Goal: Transaction & Acquisition: Book appointment/travel/reservation

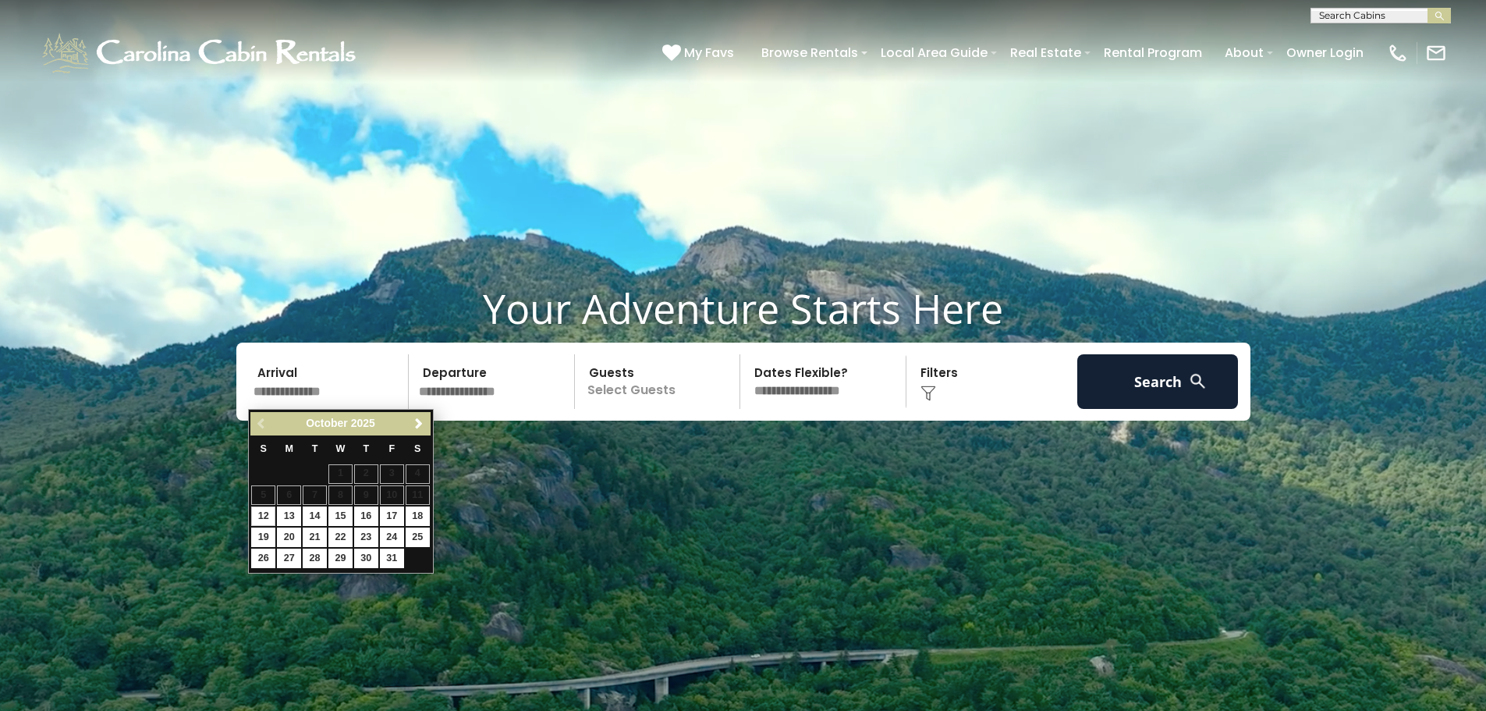
click at [811, 393] on select "**********" at bounding box center [825, 381] width 161 height 55
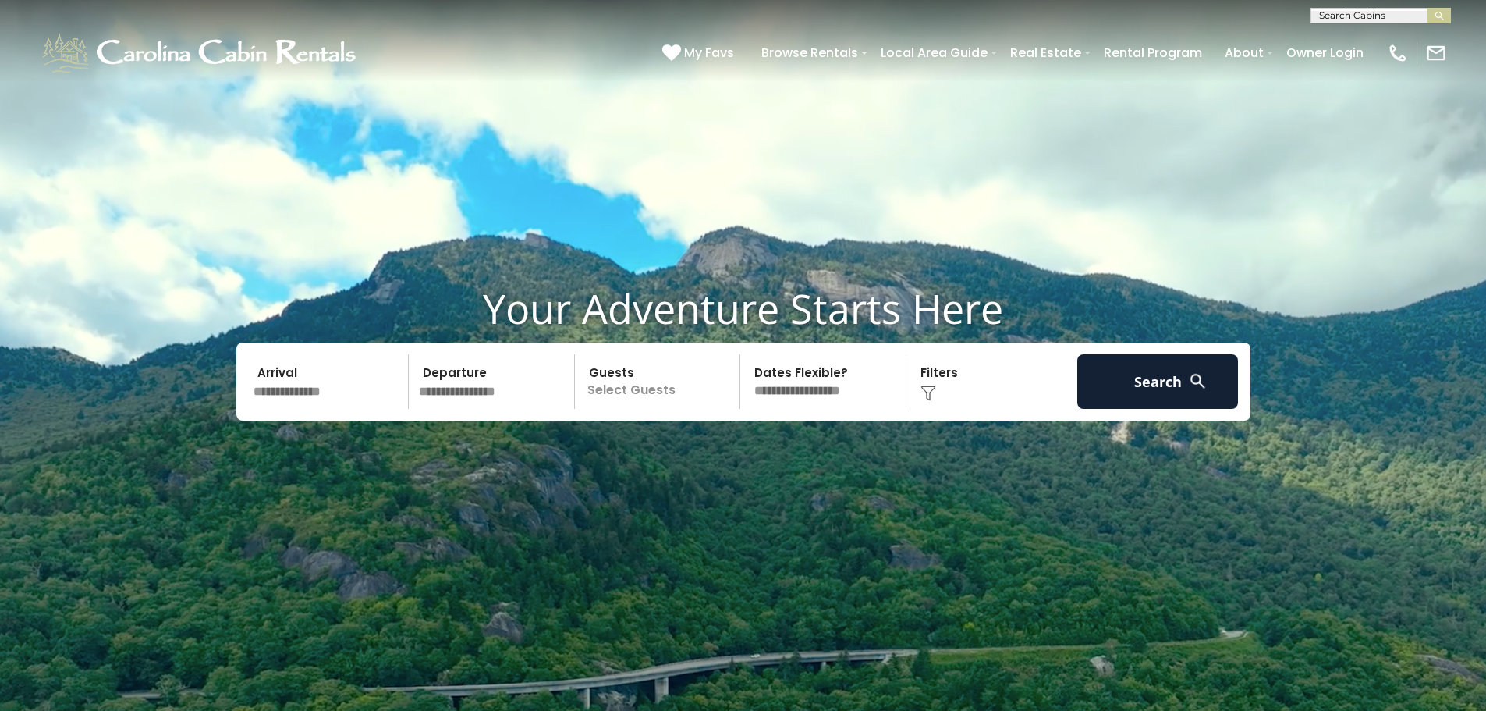
click at [589, 390] on p "Select Guests" at bounding box center [660, 381] width 161 height 55
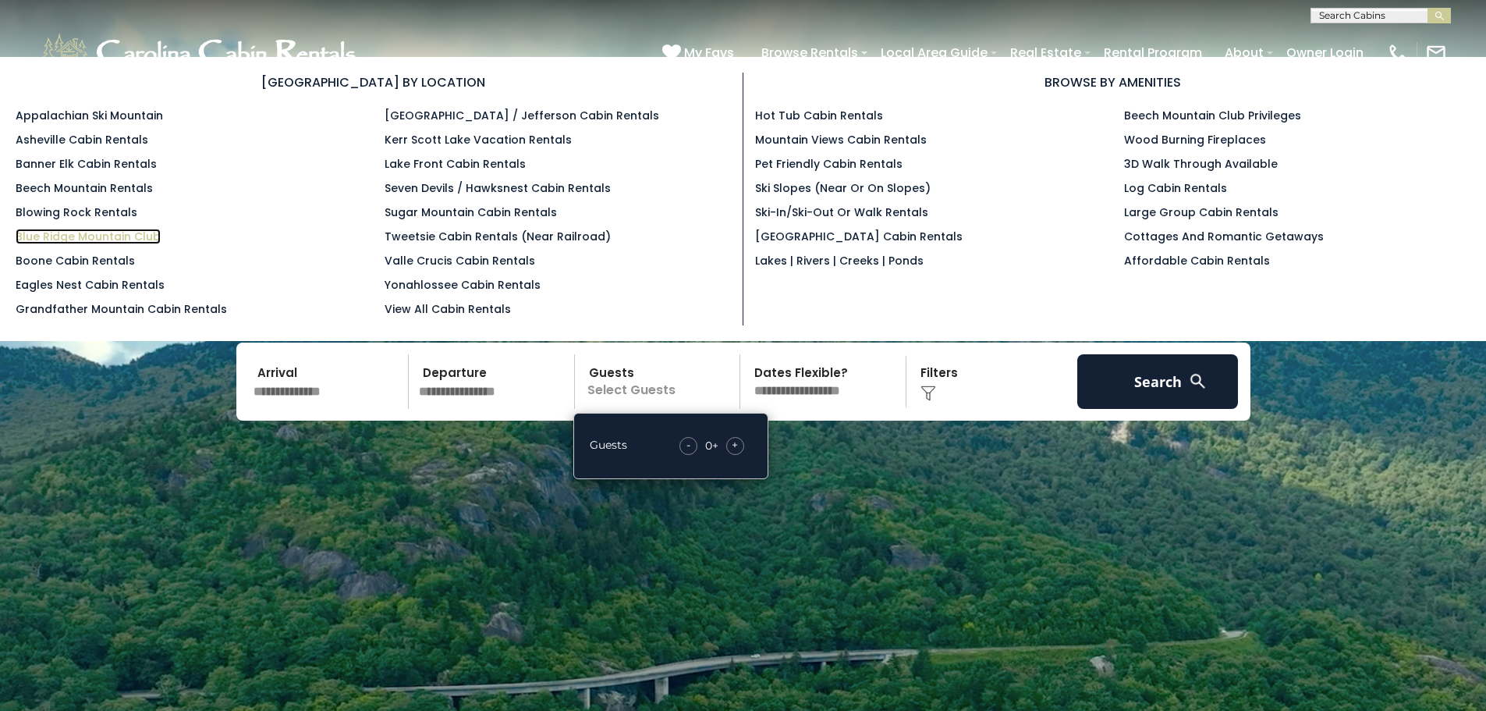
click at [71, 232] on link "Blue Ridge Mountain Club" at bounding box center [88, 237] width 145 height 16
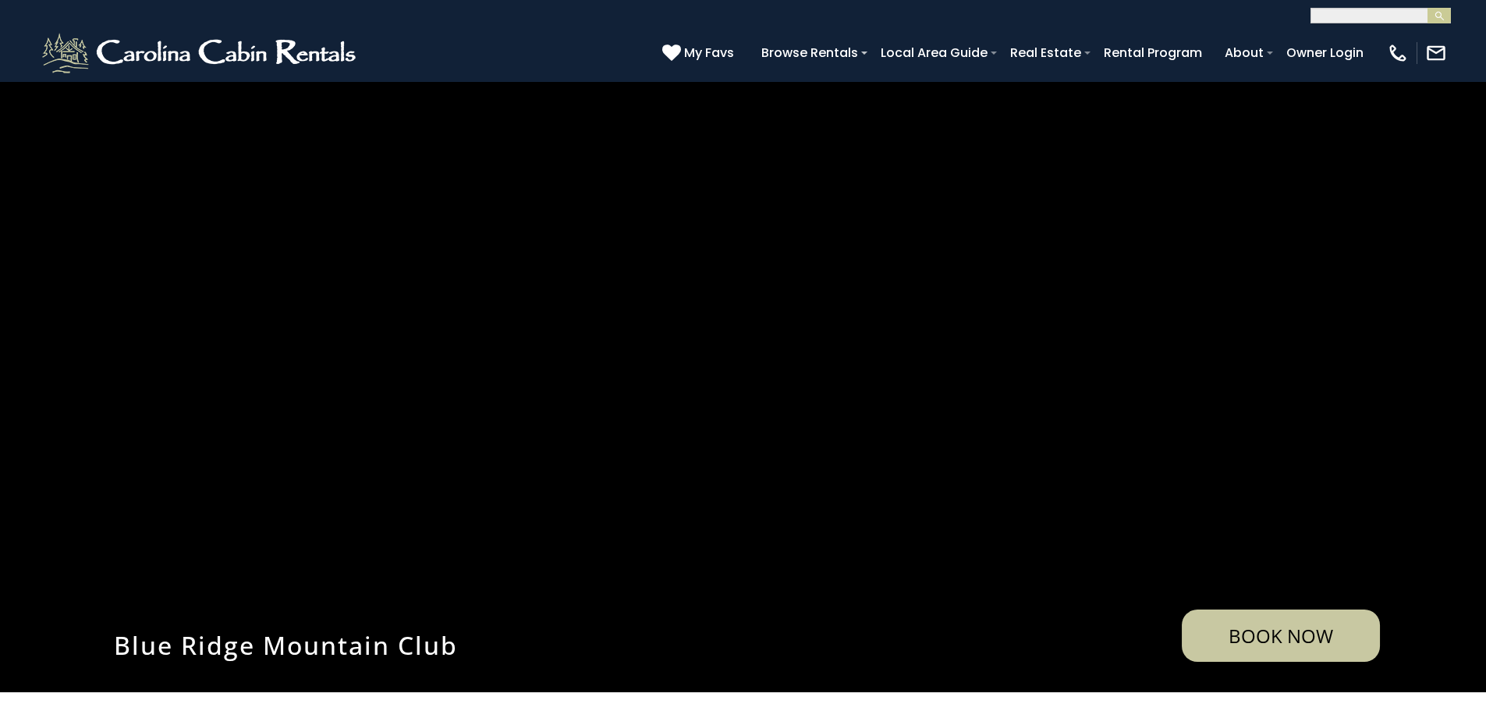
select select "**********"
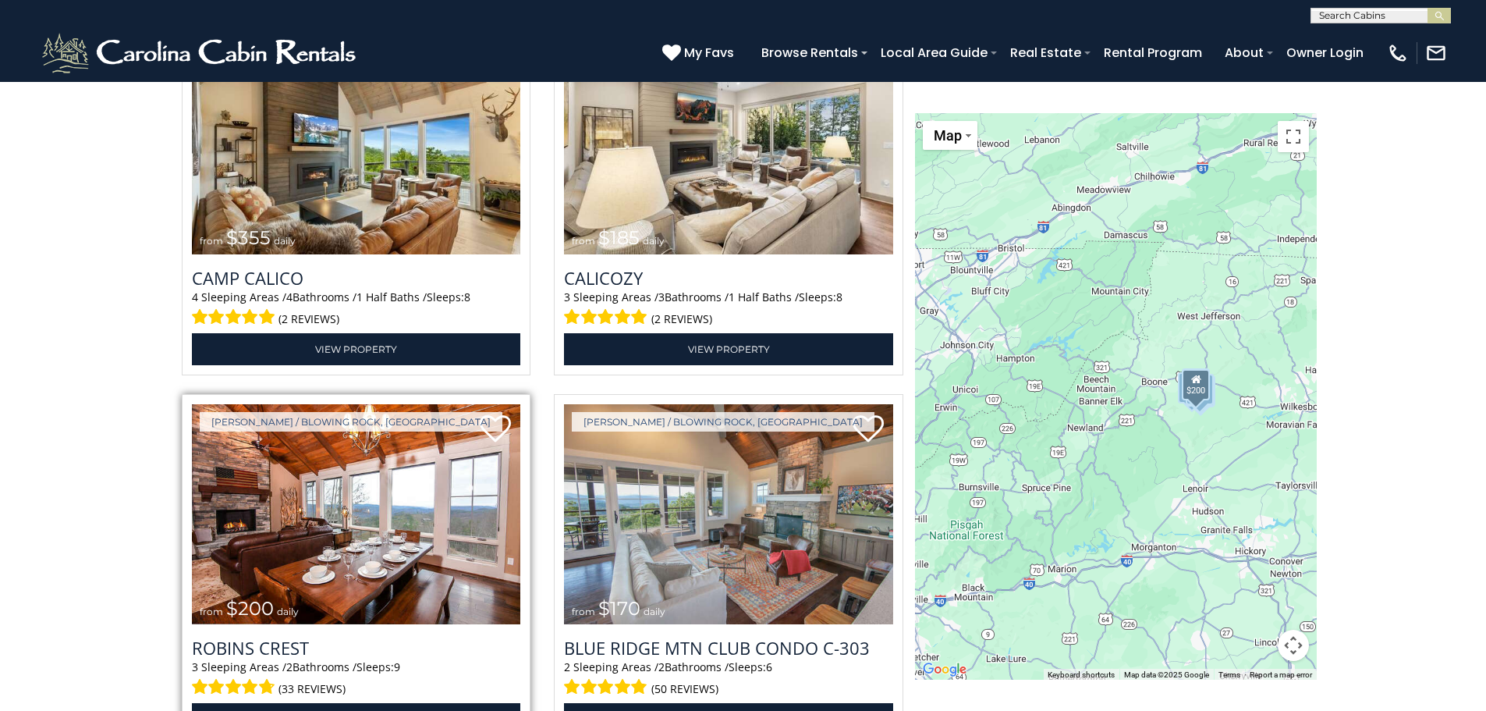
scroll to position [2262, 0]
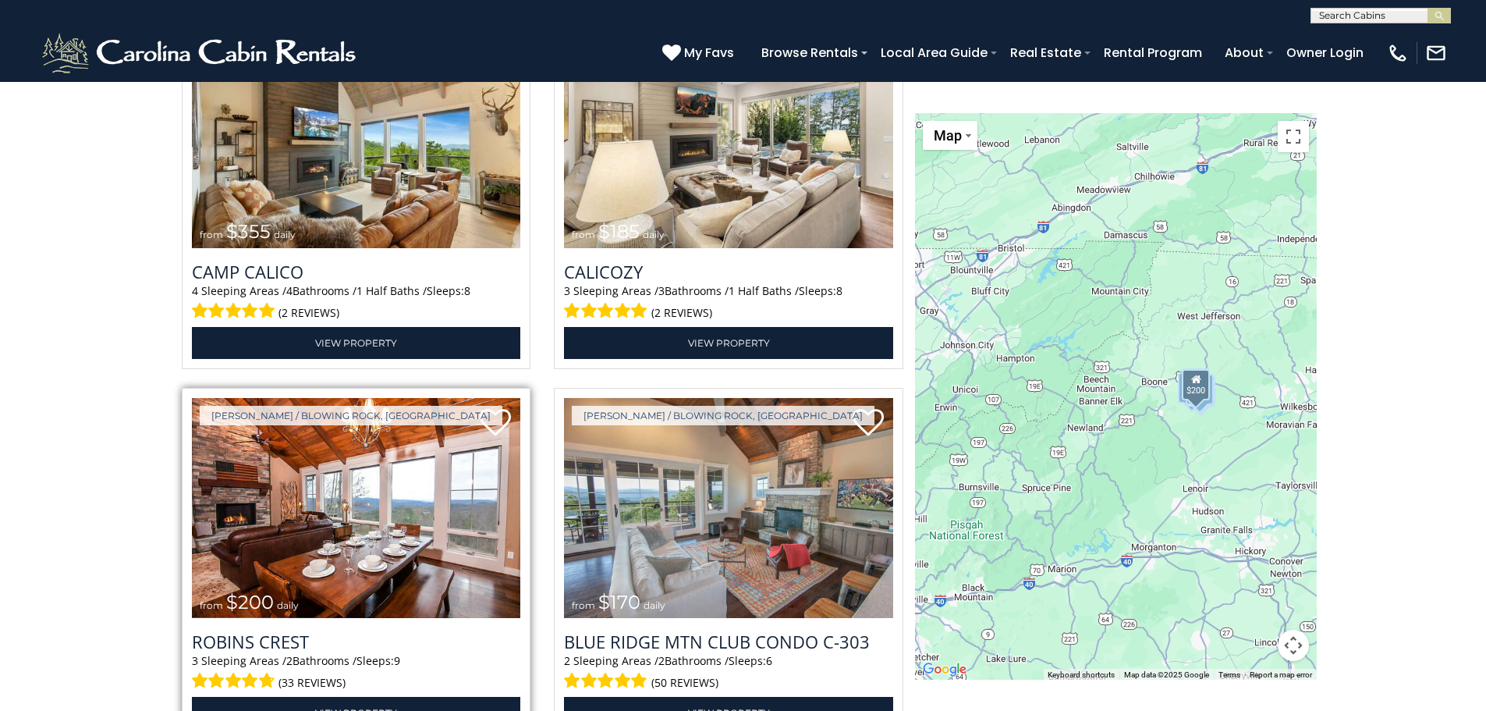
click at [501, 536] on img at bounding box center [356, 508] width 329 height 221
click at [396, 523] on img at bounding box center [356, 508] width 329 height 221
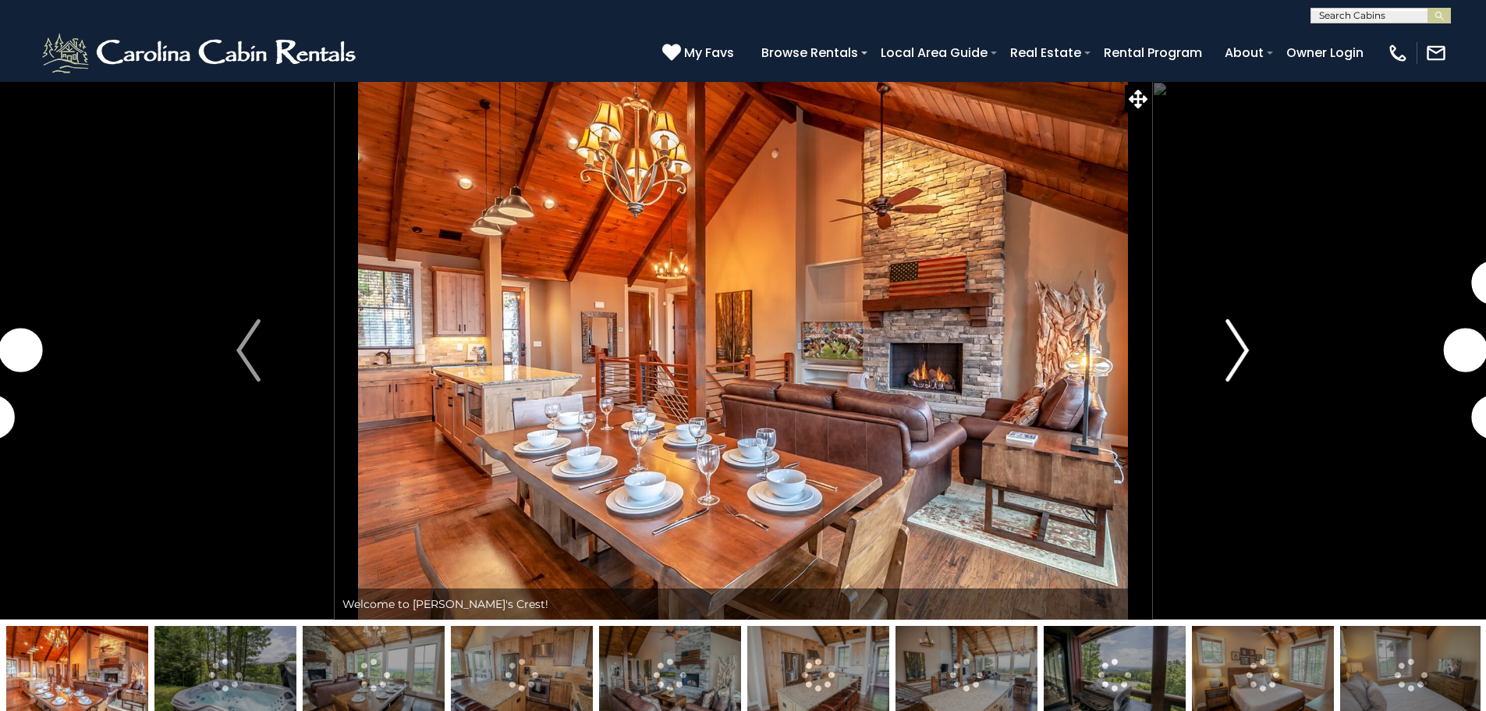
click at [1233, 360] on img "Next" at bounding box center [1237, 350] width 23 height 62
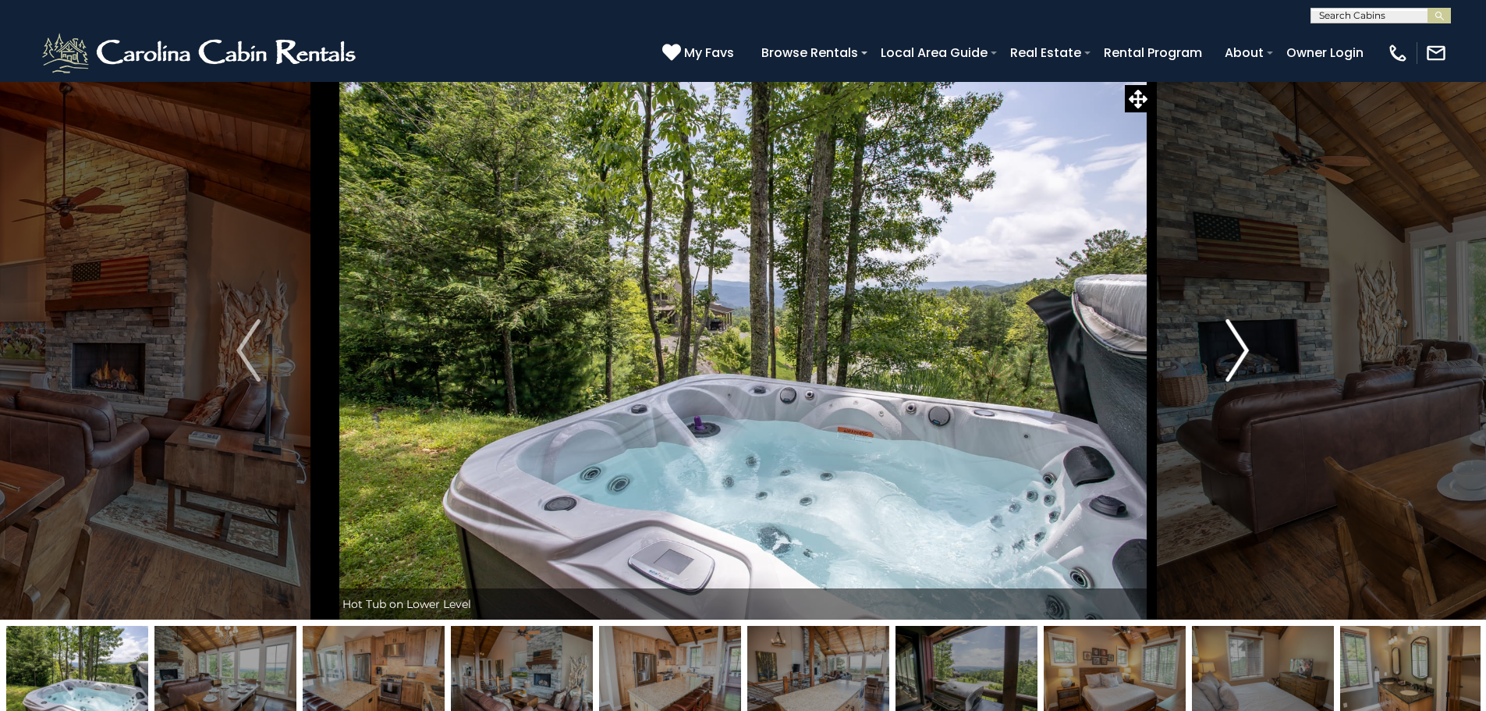
click at [1233, 360] on img "Next" at bounding box center [1237, 350] width 23 height 62
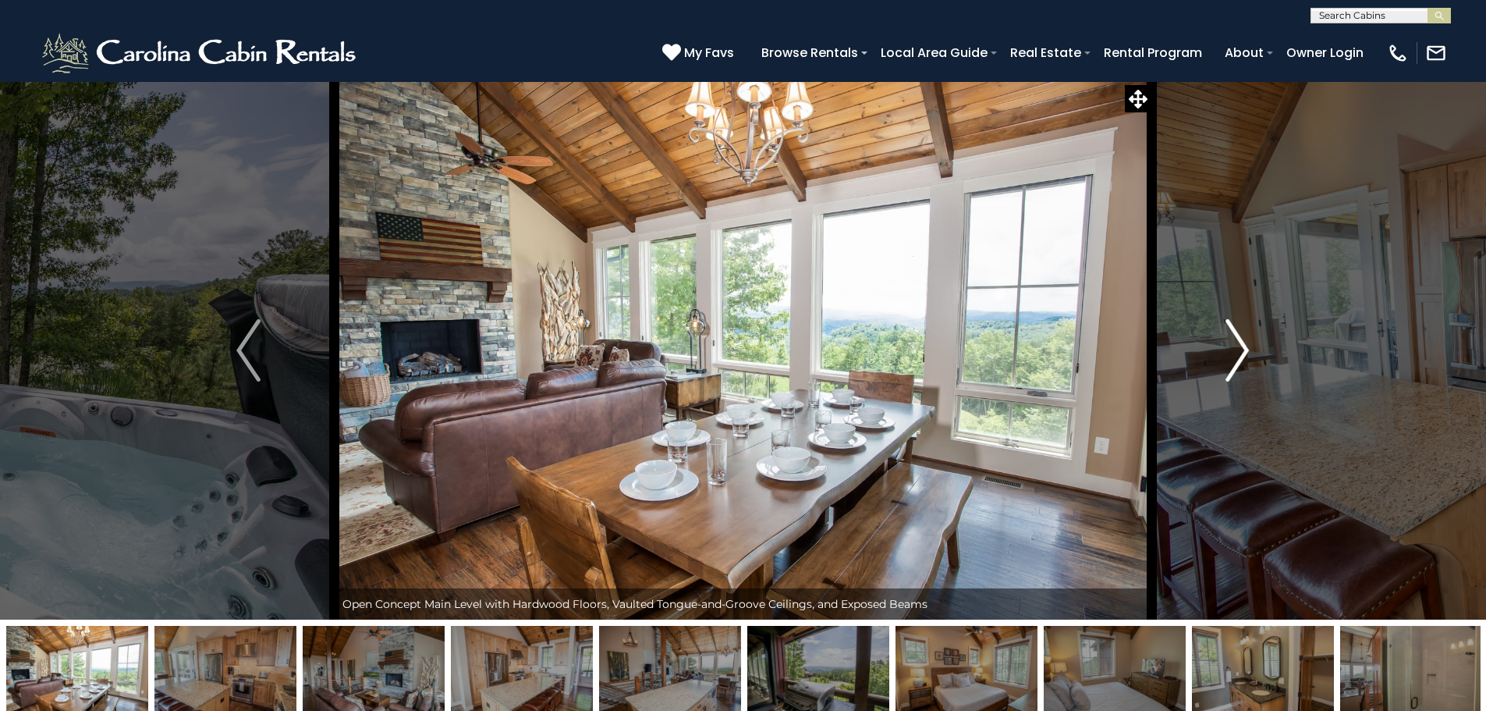
click at [1242, 362] on img "Next" at bounding box center [1237, 350] width 23 height 62
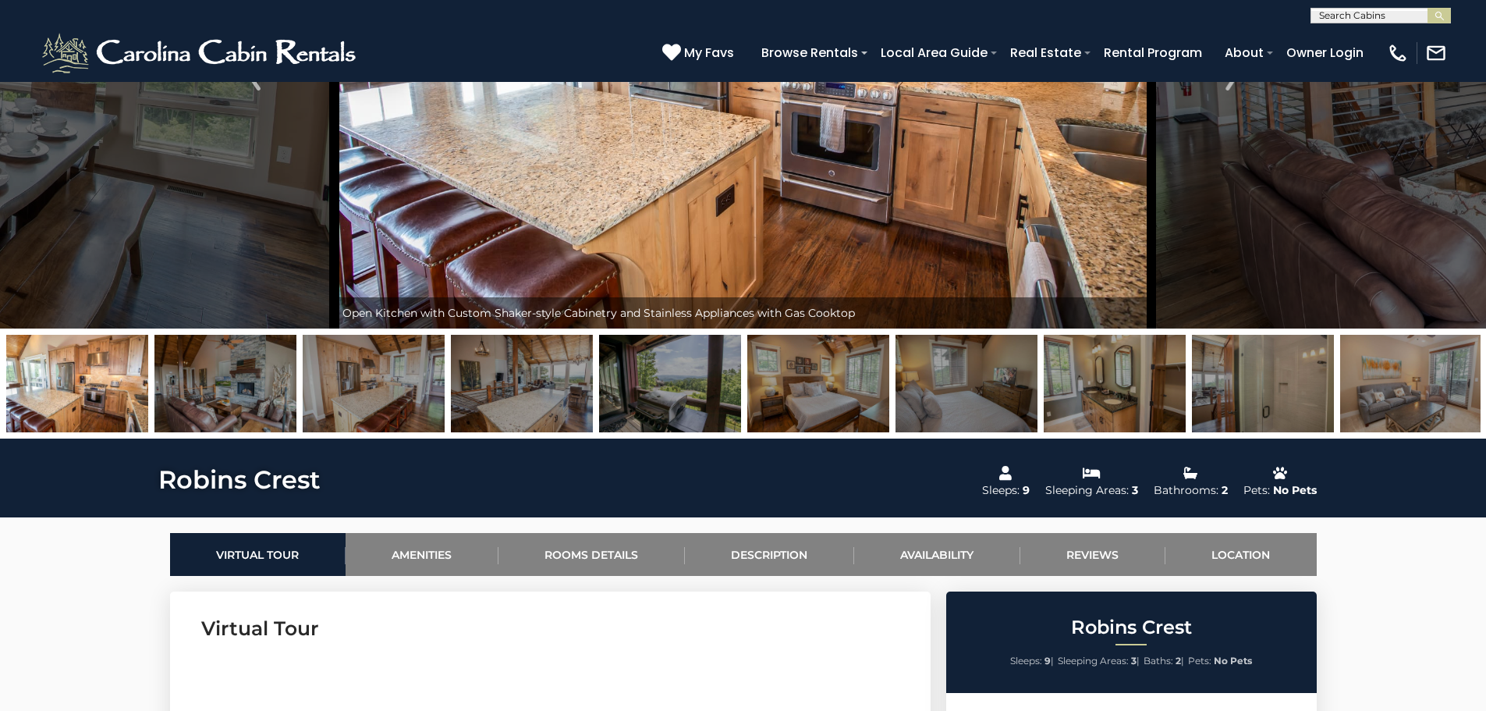
scroll to position [312, 0]
